Goal: Information Seeking & Learning: Find specific fact

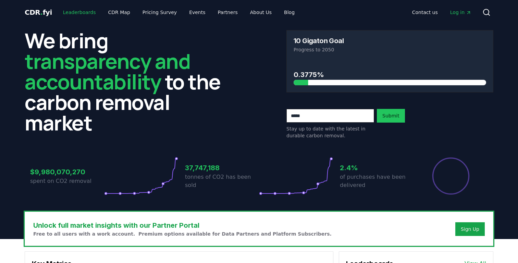
click at [84, 12] on link "Leaderboards" at bounding box center [80, 12] width 44 height 12
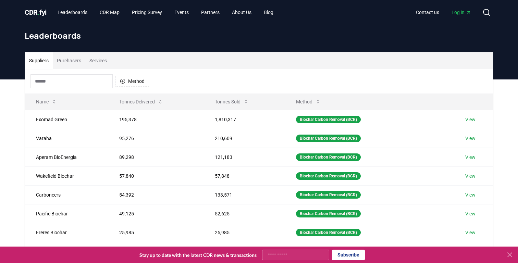
click at [87, 78] on input at bounding box center [71, 81] width 82 height 14
click at [73, 64] on button "Purchasers" at bounding box center [69, 60] width 33 height 16
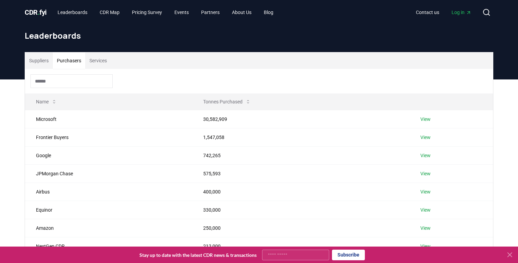
click at [75, 84] on input at bounding box center [71, 81] width 82 height 14
click at [218, 120] on td "30,582,909" at bounding box center [300, 119] width 217 height 18
click at [429, 118] on link "View" at bounding box center [425, 119] width 10 height 7
